Goal: Task Accomplishment & Management: Manage account settings

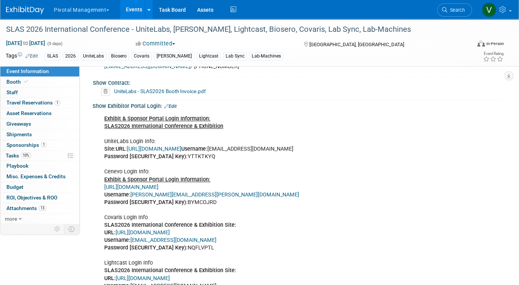
click at [137, 10] on link "Events" at bounding box center [134, 9] width 28 height 19
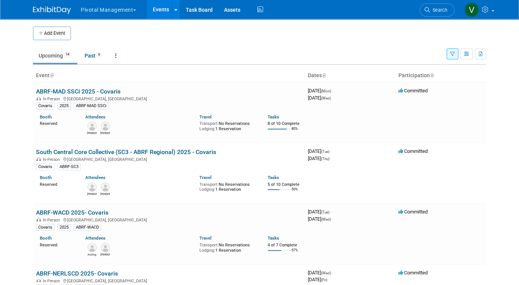
scroll to position [415, 0]
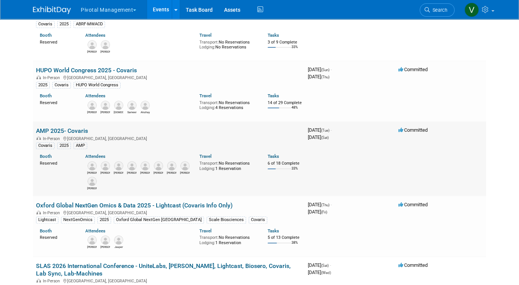
click at [60, 139] on td "AMP 2025- Covaris In-Person Boston, MA Covaris 2025 AMP Booth Reserved Attendee…" at bounding box center [169, 159] width 272 height 74
click at [62, 135] on link "AMP 2025- Covaris" at bounding box center [62, 130] width 52 height 7
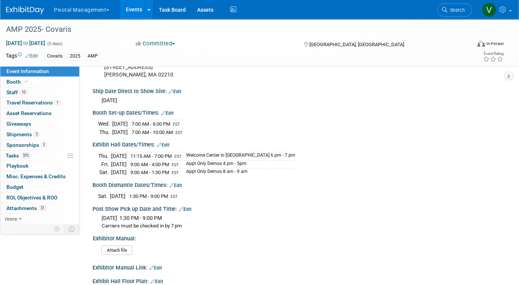
scroll to position [1082, 0]
click at [138, 13] on link "Events" at bounding box center [134, 9] width 28 height 19
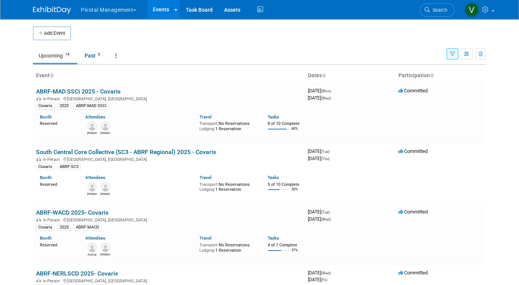
click at [456, 54] on button "button" at bounding box center [453, 54] width 12 height 11
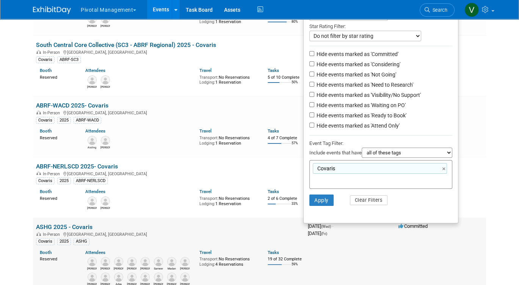
scroll to position [125, 0]
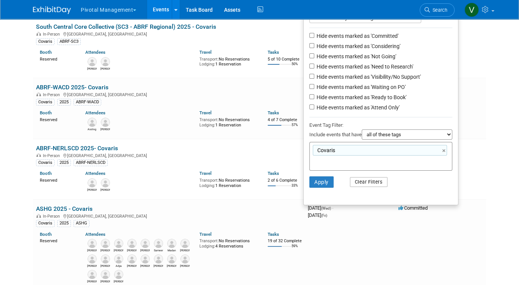
click at [365, 184] on button "Clear Filters" at bounding box center [369, 182] width 38 height 10
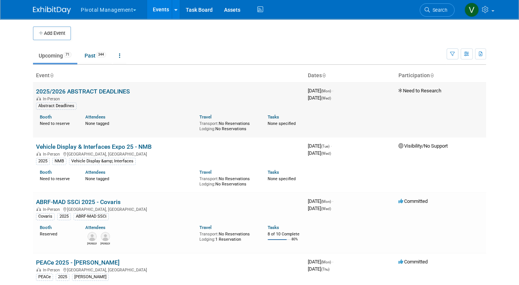
scroll to position [923, 0]
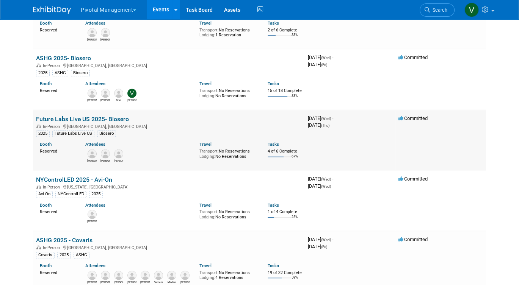
click at [109, 123] on link "Future Labs Live US 2025- Biosero" at bounding box center [82, 119] width 93 height 7
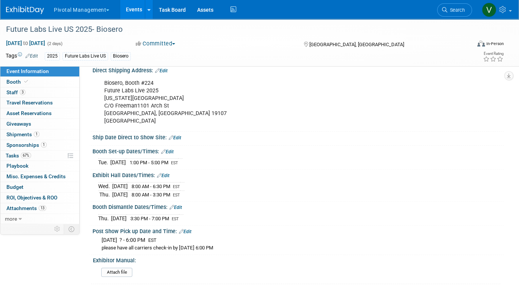
scroll to position [812, 0]
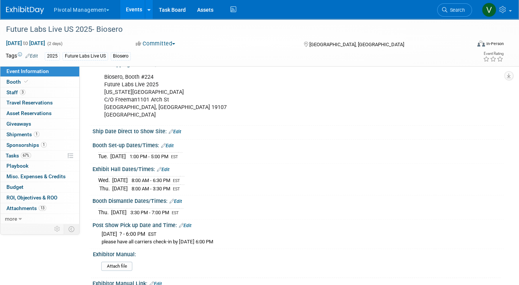
drag, startPoint x: 93, startPoint y: 142, endPoint x: 246, endPoint y: 240, distance: 181.7
copy div "Booth Set-up Dates/Times: Edit Tue. Oct 14, 2025 1:00 PM - 5:00 PM EST Save Cha…"
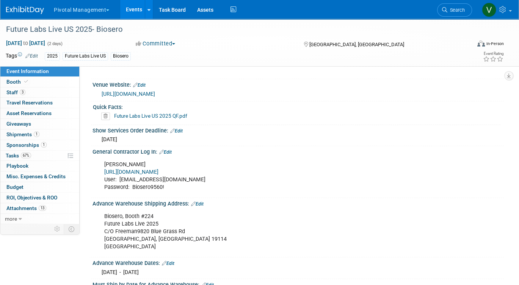
scroll to position [576, 0]
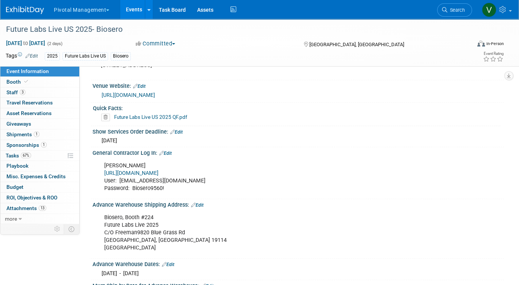
click at [161, 114] on link "Future Labs Live US 2025 QF.pdf" at bounding box center [150, 117] width 73 height 6
click at [135, 8] on link "Events" at bounding box center [134, 9] width 28 height 19
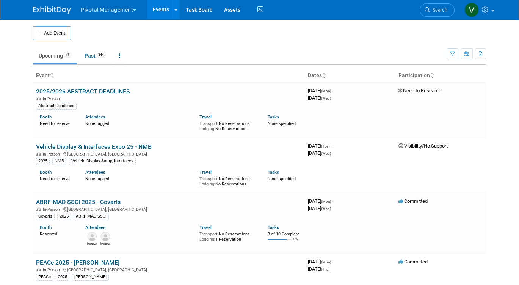
scroll to position [856, 0]
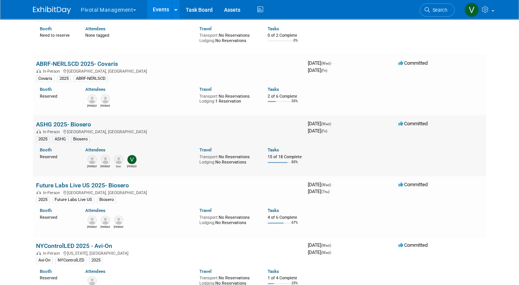
click at [65, 128] on link "ASHG 2025- Biosero" at bounding box center [63, 124] width 55 height 7
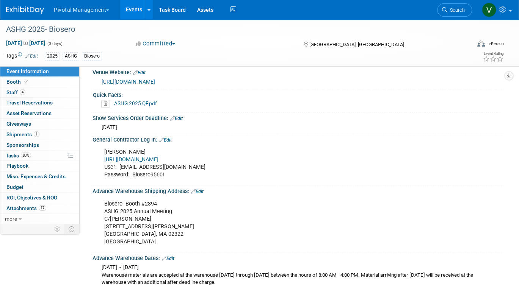
scroll to position [625, 0]
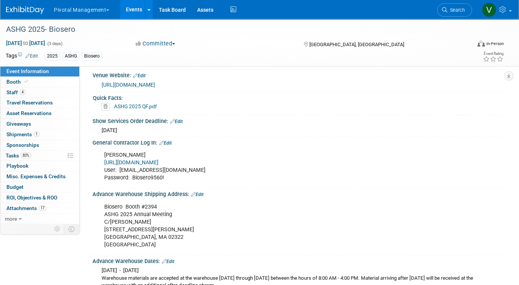
click at [158, 161] on link "[URL][DOMAIN_NAME]" at bounding box center [131, 163] width 54 height 6
click at [132, 12] on link "Events" at bounding box center [134, 9] width 28 height 19
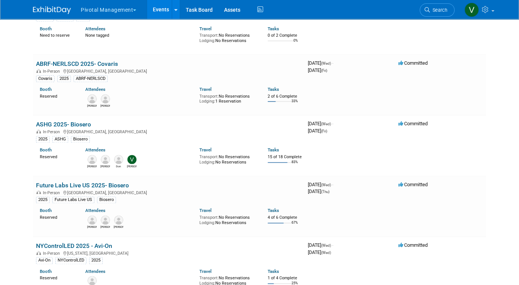
scroll to position [1045, 0]
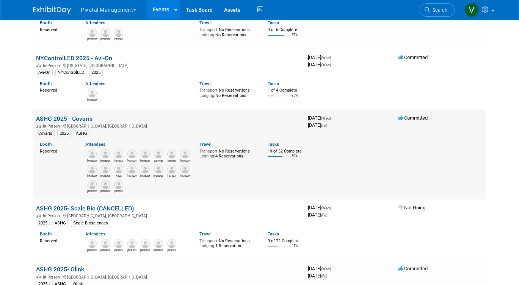
click at [70, 122] on link "ASHG 2025 - Covaris" at bounding box center [64, 118] width 56 height 7
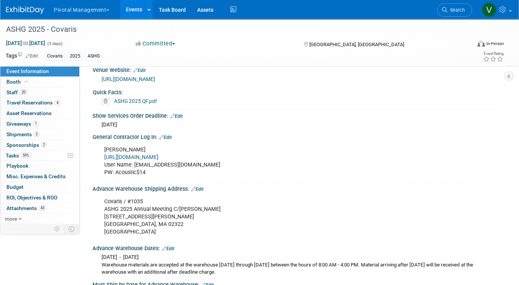
scroll to position [681, 0]
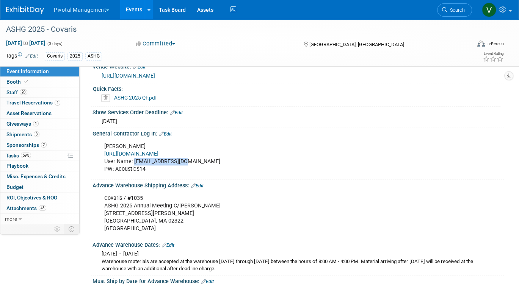
drag, startPoint x: 133, startPoint y: 160, endPoint x: 185, endPoint y: 160, distance: 51.6
click at [185, 160] on div "Freeman https://www.freemanco.com/store/ User Name: lclark@covaris.com PW: Acou…" at bounding box center [261, 158] width 325 height 38
copy div "lclark@covaris.com"
drag, startPoint x: 116, startPoint y: 166, endPoint x: 146, endPoint y: 166, distance: 30.3
click at [146, 166] on div "Freeman https://www.freemanco.com/store/ User Name: lclark@covaris.com PW: Acou…" at bounding box center [261, 158] width 325 height 38
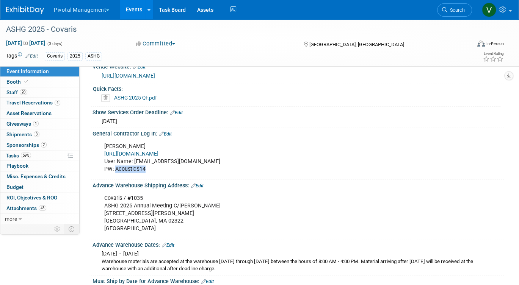
copy div "Acoustic$14"
click at [134, 8] on link "Events" at bounding box center [134, 9] width 28 height 19
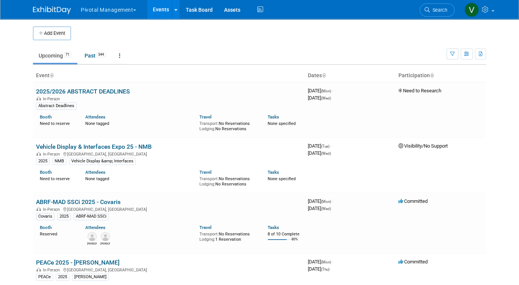
scroll to position [1877, 0]
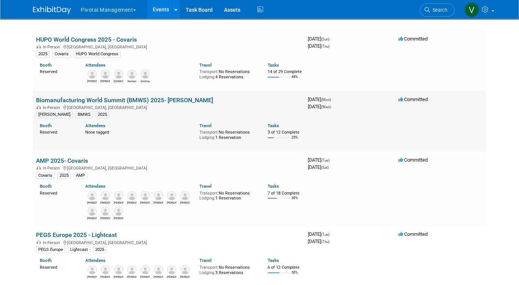
click at [70, 104] on link "Biomanufacturing World Summit (BMWS) 2025- [PERSON_NAME]" at bounding box center [124, 100] width 177 height 7
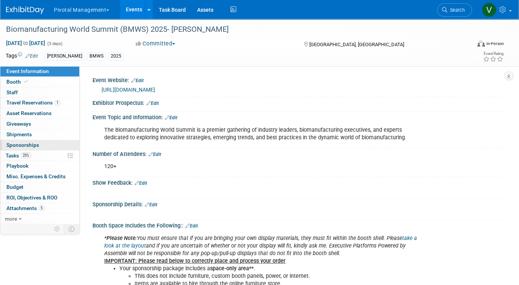
click at [26, 145] on span "Sponsorships 0" at bounding box center [22, 145] width 33 height 6
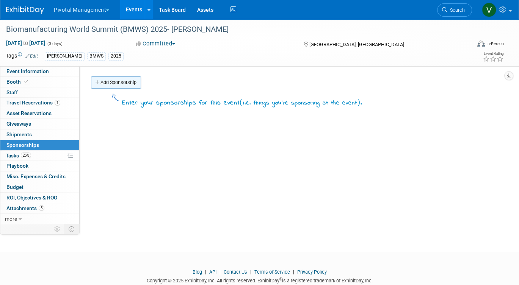
click at [122, 82] on link "Add Sponsorship" at bounding box center [116, 83] width 50 height 12
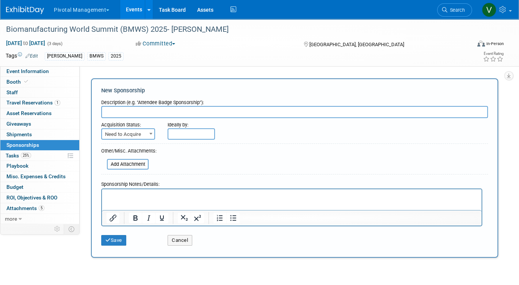
click at [135, 112] on input "text" at bounding box center [294, 112] width 387 height 12
type input "Presentation"
click at [132, 200] on html at bounding box center [292, 195] width 380 height 11
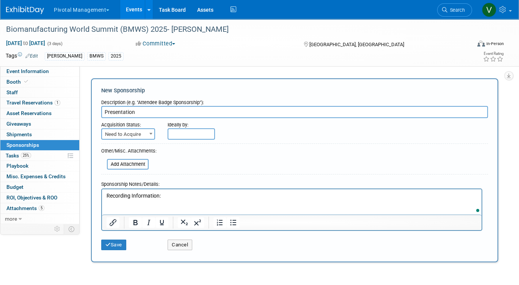
scroll to position [64, 0]
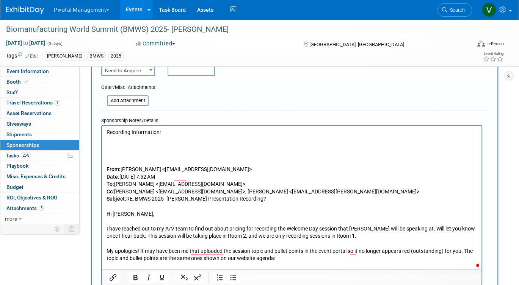
click at [141, 158] on body "Recording Information: From: Jacqueline Pater <jacquelinepater@executiveplatfor…" at bounding box center [292, 199] width 372 height 141
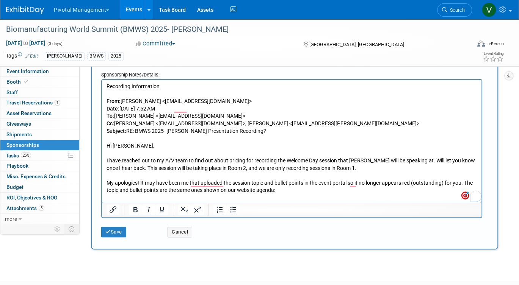
scroll to position [122, 0]
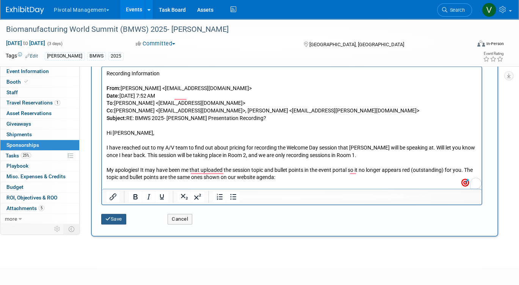
click at [117, 221] on button "Save" at bounding box center [113, 219] width 25 height 11
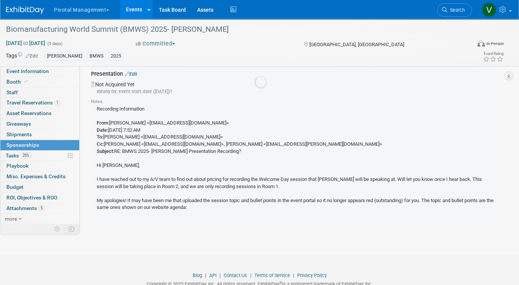
scroll to position [16, 0]
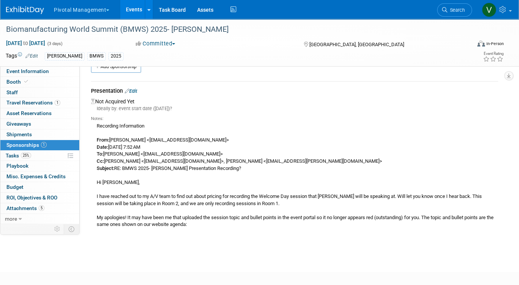
click at [133, 11] on link "Events" at bounding box center [134, 9] width 28 height 19
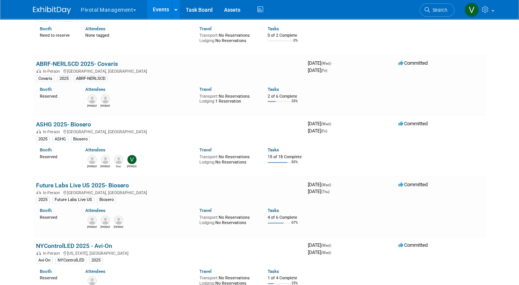
scroll to position [1045, 0]
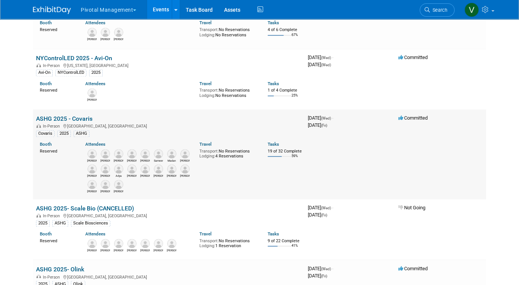
click at [159, 174] on img at bounding box center [158, 169] width 9 height 9
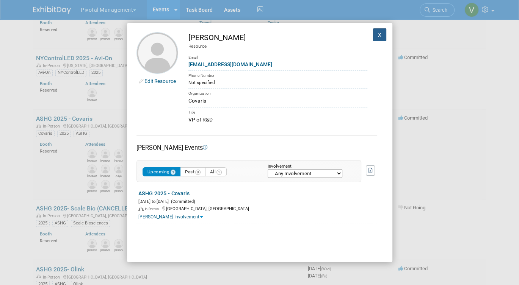
click at [378, 35] on button "X" at bounding box center [380, 34] width 14 height 13
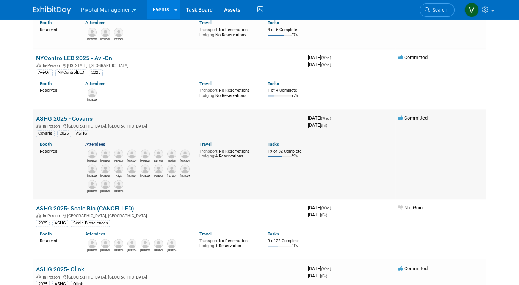
click at [94, 147] on link "Attendees" at bounding box center [95, 144] width 20 height 5
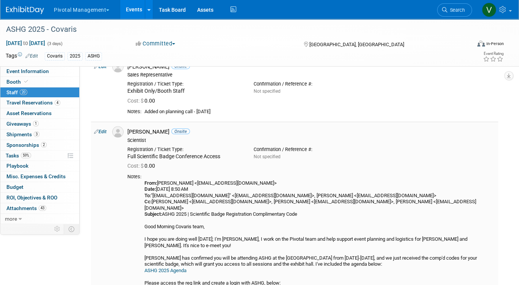
scroll to position [1377, 0]
click at [102, 129] on link "Edit" at bounding box center [100, 131] width 13 height 5
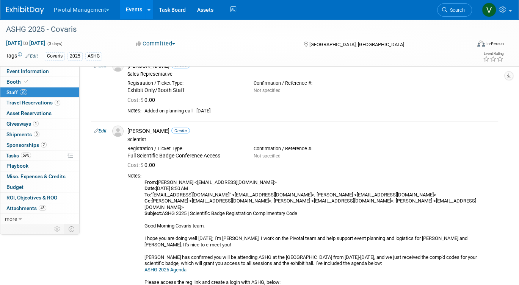
select select "bfe30a8c-11ed-427f-a76f-5ff950c7438d"
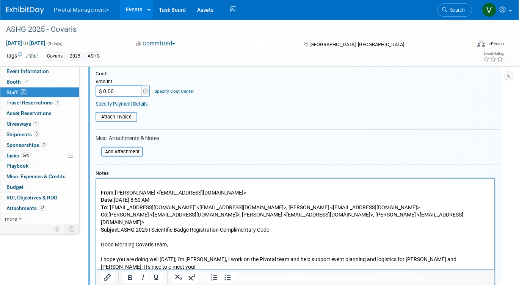
scroll to position [1537, 0]
click at [102, 183] on p "From: [PERSON_NAME] <[EMAIL_ADDRESS][DOMAIN_NAME]> Date: [DATE] 8:50 AM To: "[E…" at bounding box center [295, 274] width 389 height 186
paste body "To enrich screen reader interactions, please activate Accessibility in Grammarl…"
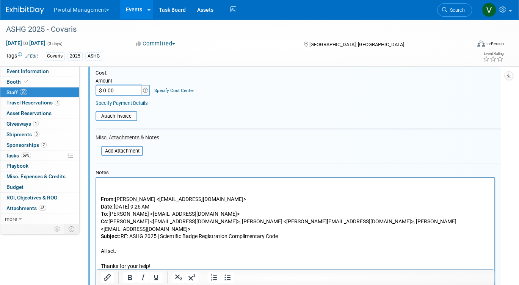
scroll to position [1539, 0]
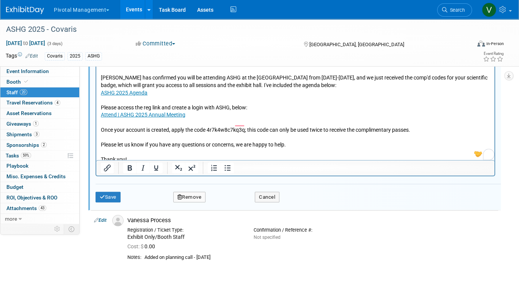
scroll to position [1856, 0]
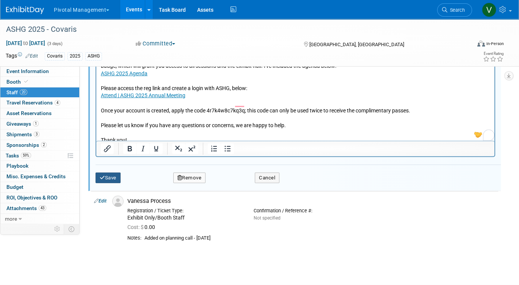
click at [104, 176] on icon "submit" at bounding box center [102, 178] width 5 height 5
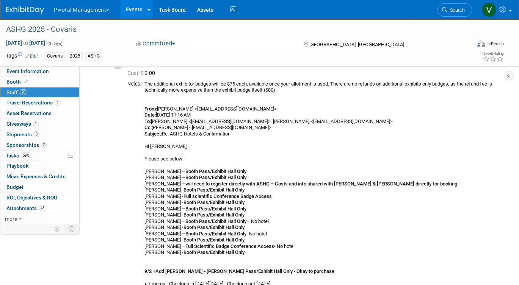
scroll to position [0, 0]
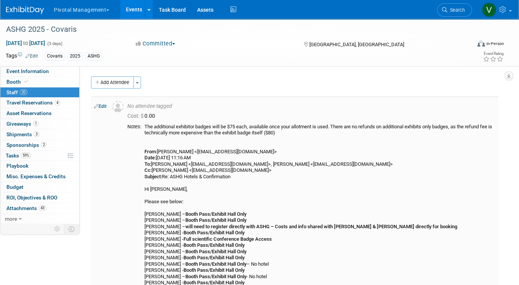
click at [105, 106] on link "Edit" at bounding box center [100, 106] width 13 height 5
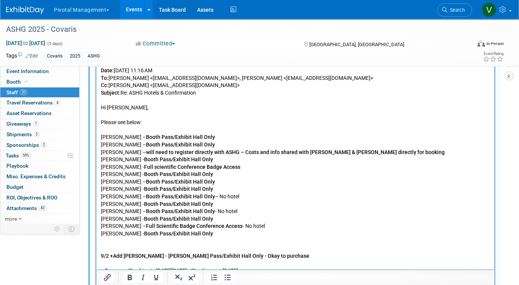
scroll to position [288, 0]
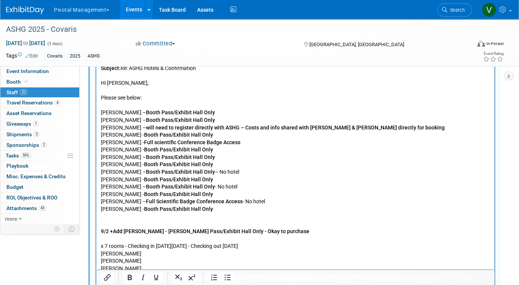
click at [284, 203] on p "The additional exhibitor badges will be $75 each, available once your allotment…" at bounding box center [295, 198] width 389 height 386
click at [276, 202] on p "The additional exhibitor badges will be $75 each, available once your allotment…" at bounding box center [295, 198] width 389 height 386
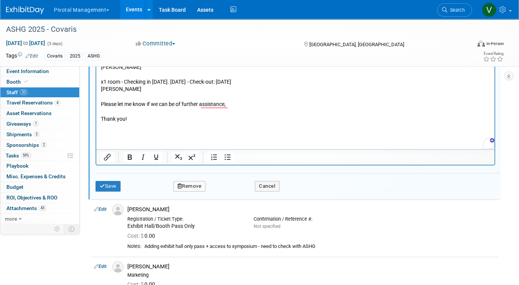
scroll to position [546, 0]
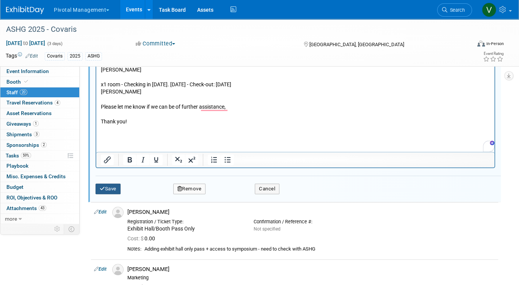
click at [118, 187] on button "Save" at bounding box center [108, 189] width 25 height 11
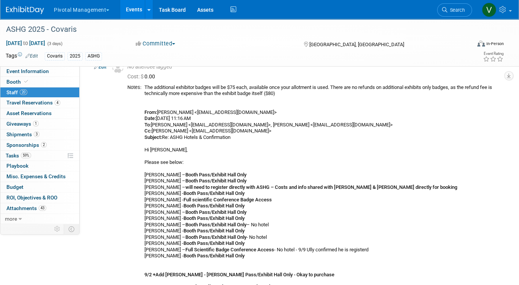
scroll to position [0, 0]
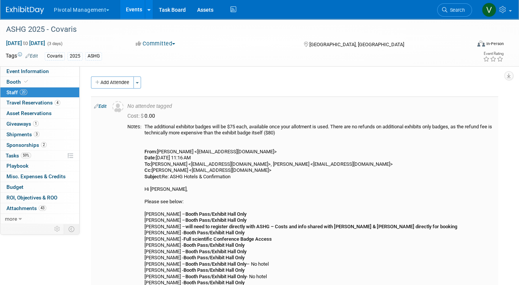
click at [101, 106] on link "Edit" at bounding box center [100, 106] width 13 height 5
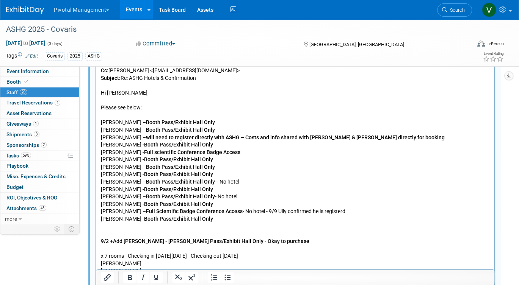
scroll to position [357, 0]
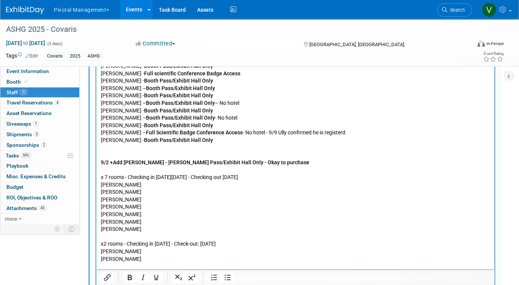
click at [293, 133] on p "The additional exhibitor badges will be $75 each, available once your allotment…" at bounding box center [295, 130] width 389 height 386
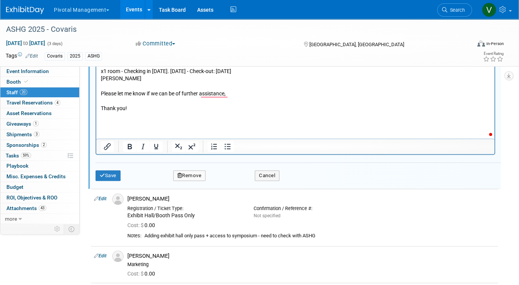
scroll to position [576, 0]
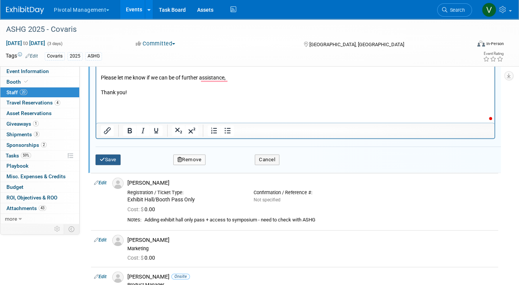
click at [111, 159] on button "Save" at bounding box center [108, 160] width 25 height 11
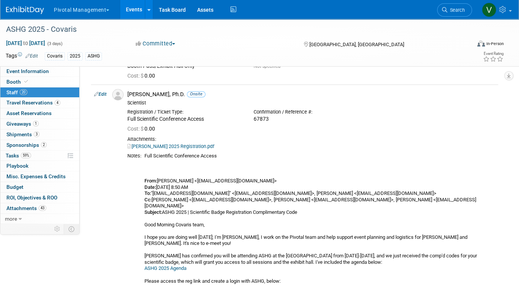
click at [136, 10] on link "Events" at bounding box center [134, 9] width 28 height 19
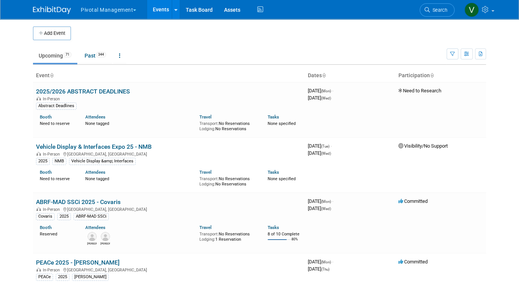
scroll to position [1749, 0]
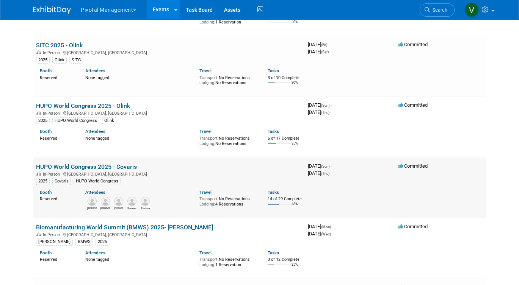
click at [83, 171] on link "HUPO World Congress 2025 - Covaris" at bounding box center [86, 166] width 101 height 7
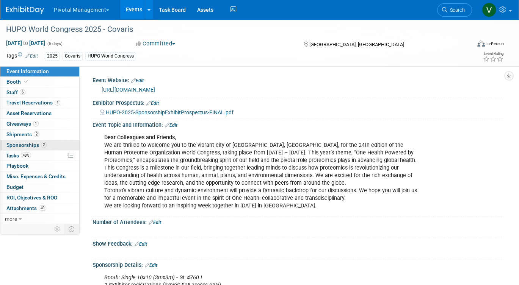
click at [28, 144] on span "Sponsorships 2" at bounding box center [26, 145] width 40 height 6
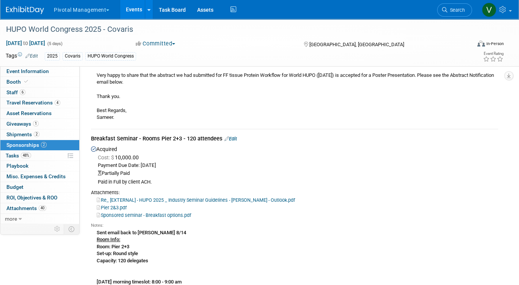
scroll to position [196, 0]
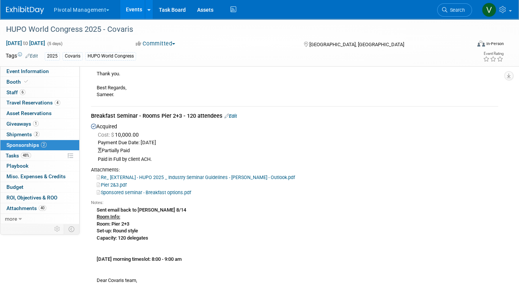
click at [235, 116] on link "Edit" at bounding box center [230, 116] width 13 height 6
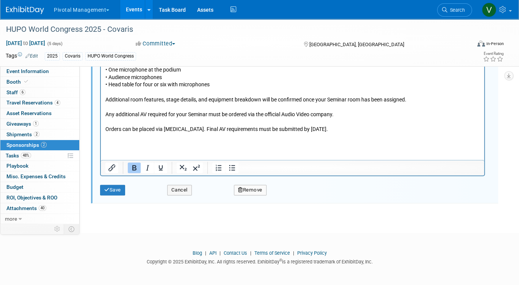
scroll to position [961, 0]
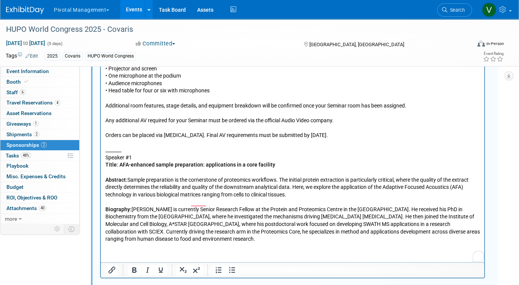
click at [168, 154] on p "Speaker #1" at bounding box center [292, 158] width 375 height 8
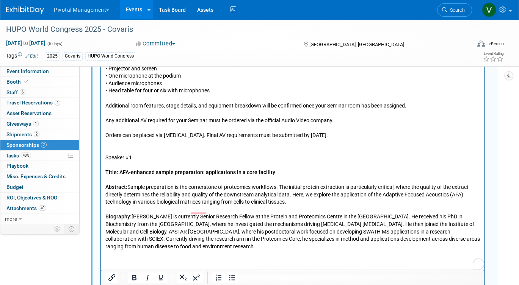
click at [151, 154] on p "Speaker #1" at bounding box center [292, 158] width 375 height 8
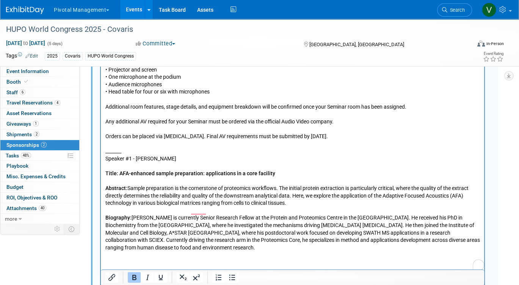
click at [180, 155] on p "Speaker #1 - Dr Qifeng Lin" at bounding box center [292, 159] width 375 height 8
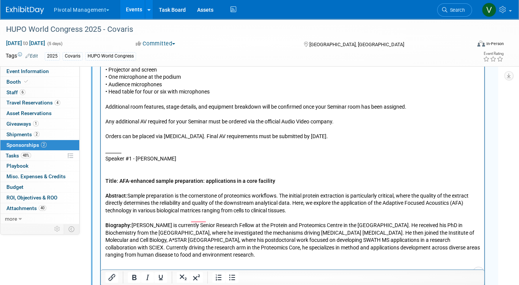
click at [136, 155] on p "Speaker #1 - Dr Qifeng Lin" at bounding box center [292, 162] width 375 height 15
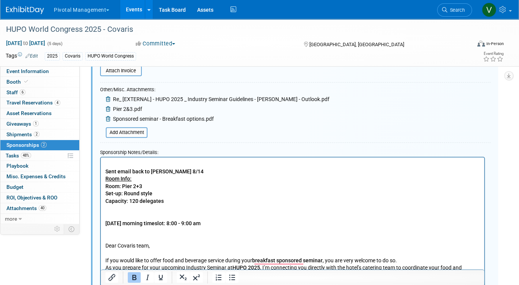
scroll to position [341, 0]
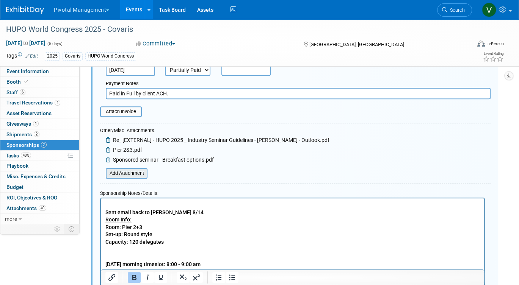
click at [140, 171] on input "file" at bounding box center [101, 173] width 90 height 9
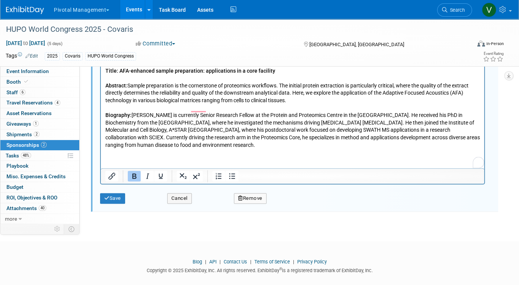
scroll to position [1104, 0]
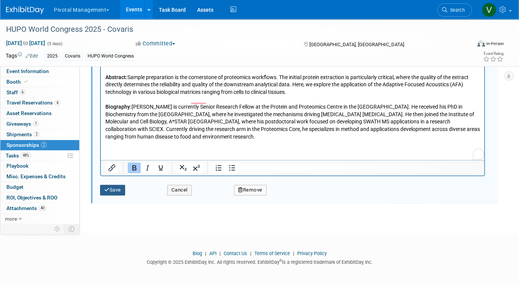
click at [112, 190] on button "Save" at bounding box center [112, 190] width 25 height 11
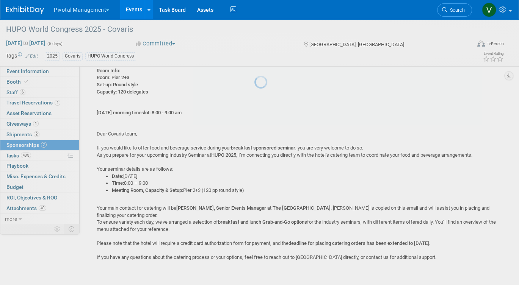
scroll to position [216, 0]
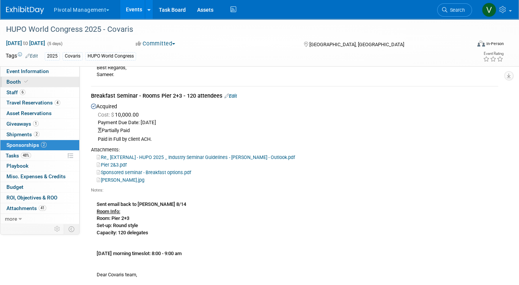
click at [36, 83] on link "Booth" at bounding box center [39, 82] width 79 height 10
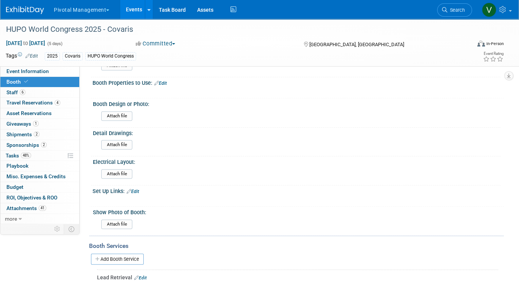
scroll to position [548, 0]
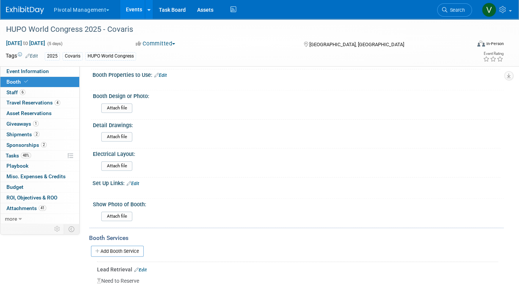
click at [38, 66] on div "HUPO World Congress 2025 - Covaris Nov 9, 2025 to Nov 13, 2025 (5 days) Nov 9, …" at bounding box center [259, 43] width 519 height 48
click at [38, 71] on span "Event Information" at bounding box center [27, 71] width 42 height 6
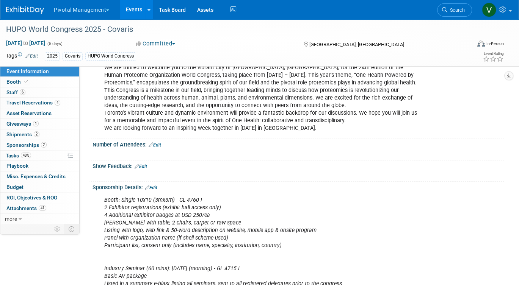
scroll to position [149, 0]
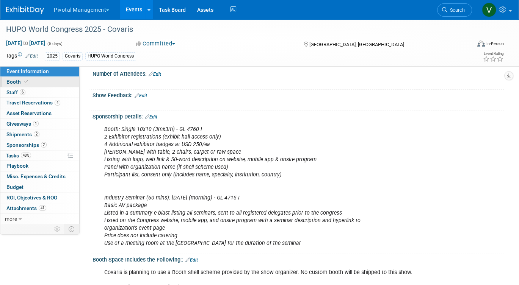
click at [44, 80] on link "Booth" at bounding box center [39, 82] width 79 height 10
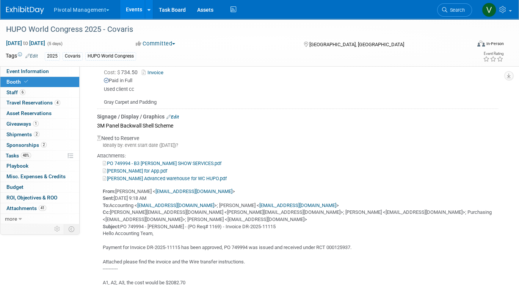
scroll to position [1407, 0]
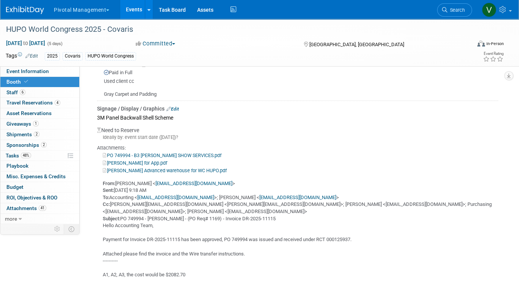
click at [135, 160] on link "Robinson for App.pdf" at bounding box center [135, 163] width 64 height 6
click at [149, 153] on link "PO 749994 - B3 ROBINSON SHOW SERVICES.pdf" at bounding box center [162, 156] width 119 height 6
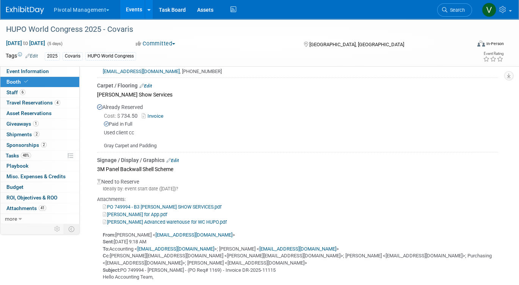
scroll to position [1352, 0]
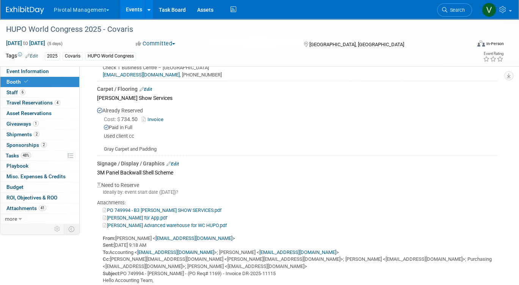
click at [179, 160] on div "Signage / Display / Graphics Edit" at bounding box center [297, 164] width 401 height 8
click at [176, 162] on link "Edit" at bounding box center [172, 164] width 13 height 5
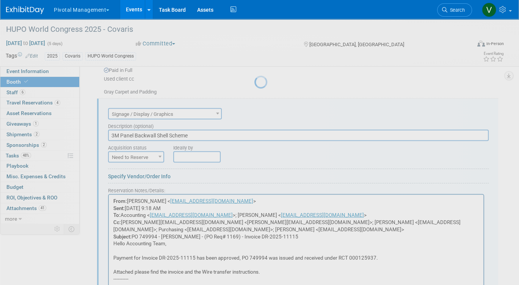
scroll to position [1411, 0]
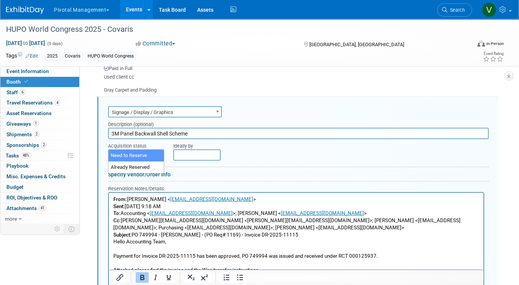
click at [143, 151] on span "Need to Reserve" at bounding box center [136, 156] width 55 height 11
drag, startPoint x: 141, startPoint y: 162, endPoint x: 141, endPoint y: 168, distance: 6.1
select select "2"
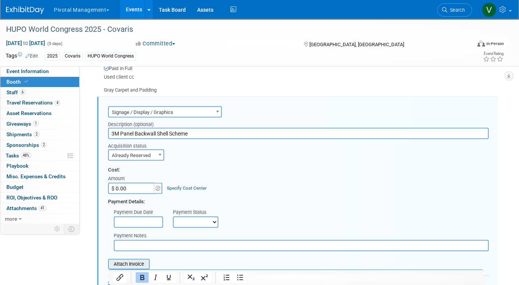
click at [135, 260] on input "file" at bounding box center [104, 264] width 90 height 9
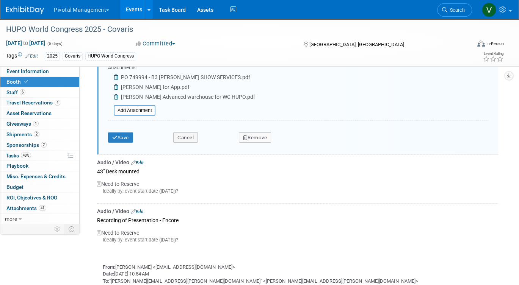
scroll to position [1865, 0]
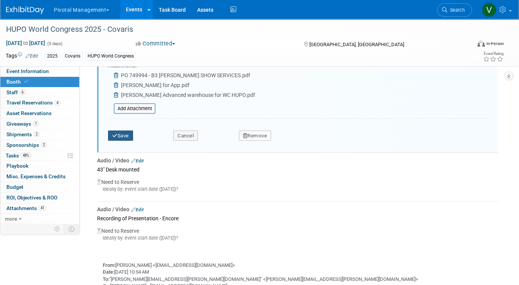
click at [127, 131] on button "Save" at bounding box center [120, 136] width 25 height 11
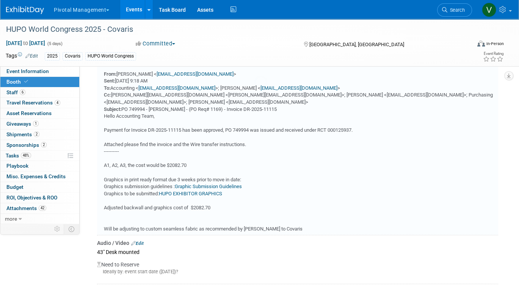
scroll to position [1411, 0]
